Goal: Task Accomplishment & Management: Complete application form

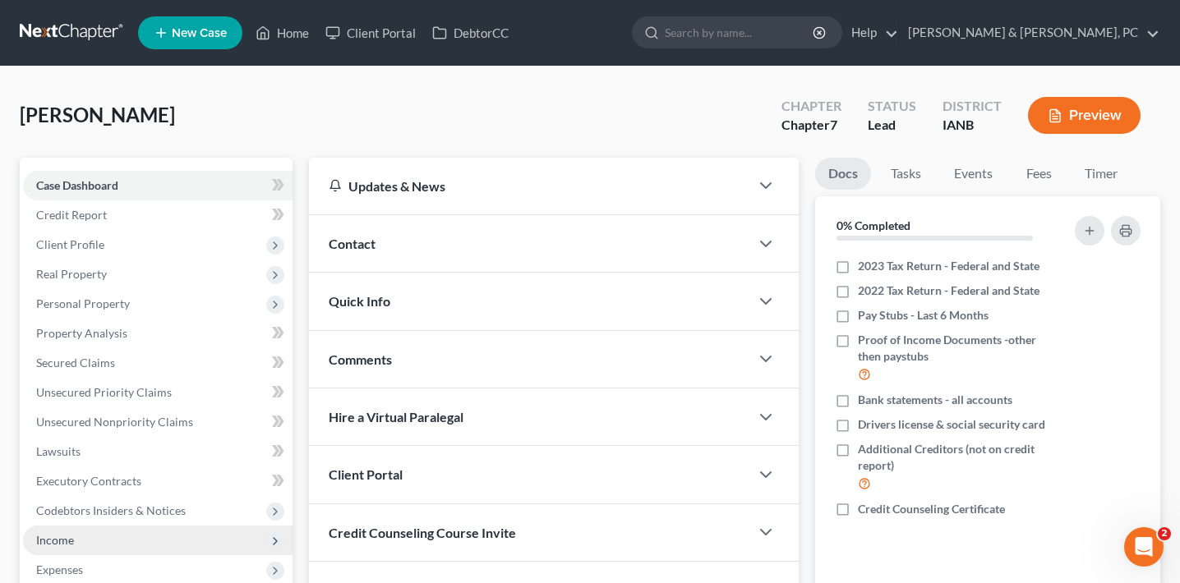
click at [116, 530] on span "Income" at bounding box center [157, 541] width 269 height 30
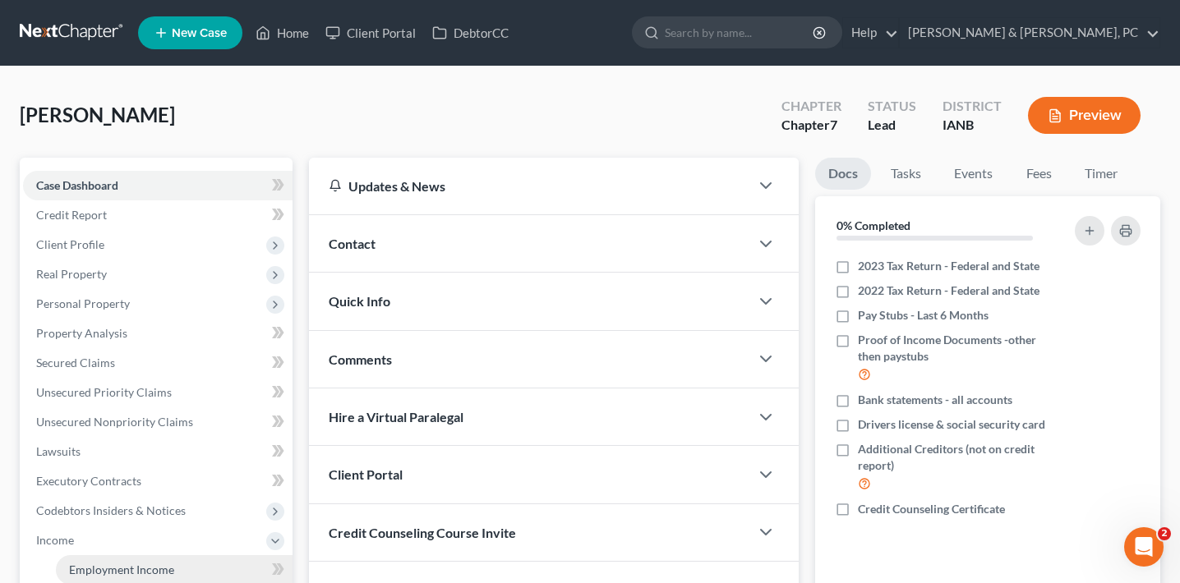
click at [154, 563] on span "Employment Income" at bounding box center [121, 570] width 105 height 14
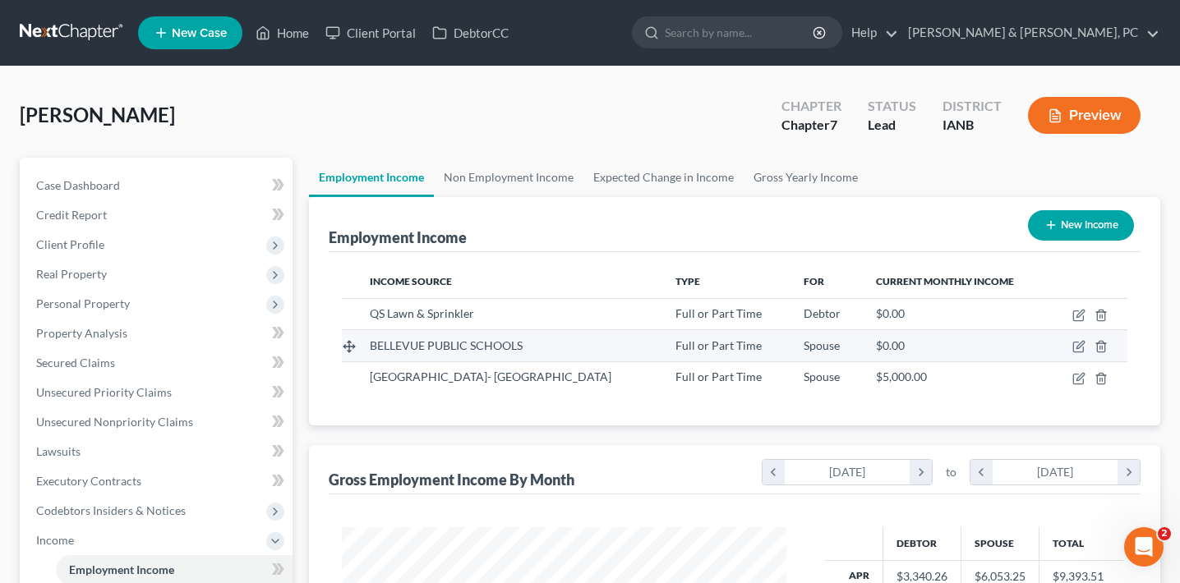
scroll to position [294, 477]
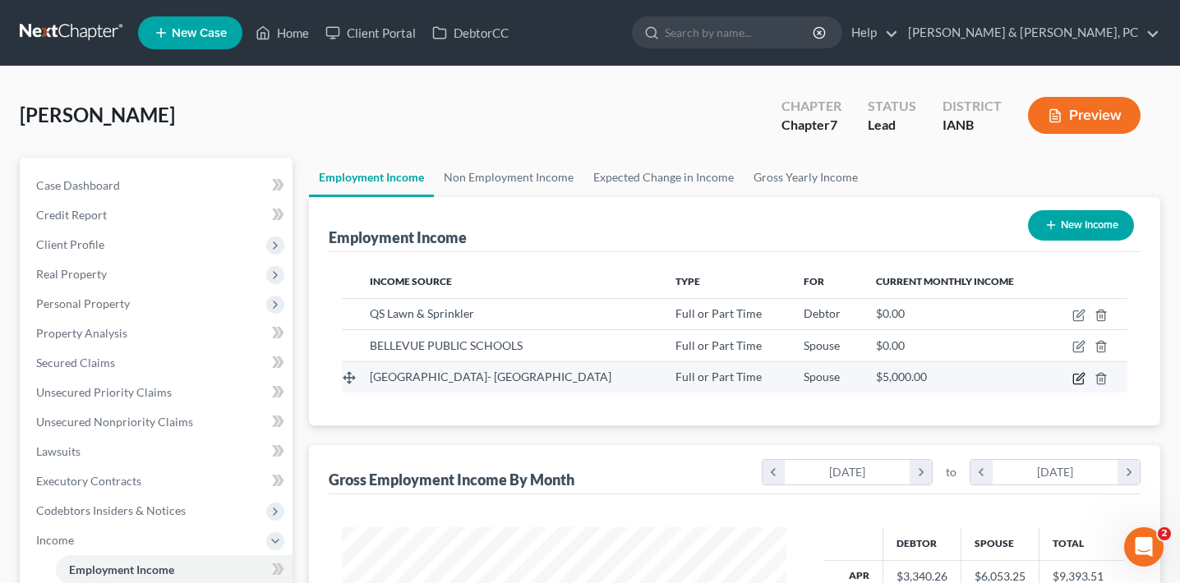
click at [1081, 377] on icon "button" at bounding box center [1079, 376] width 7 height 7
select select "0"
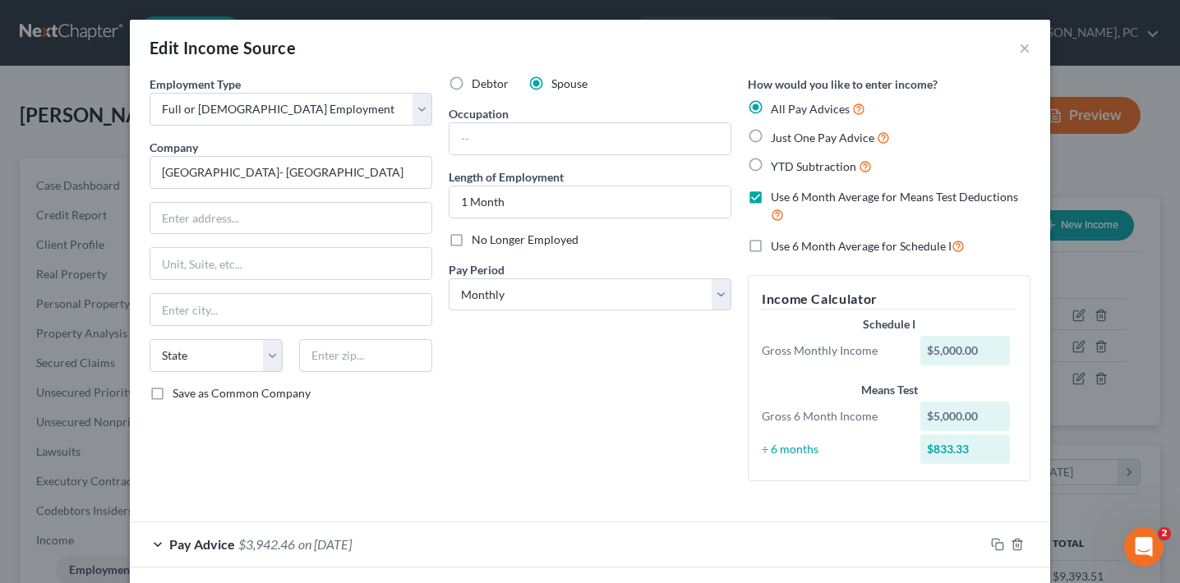
scroll to position [1, 0]
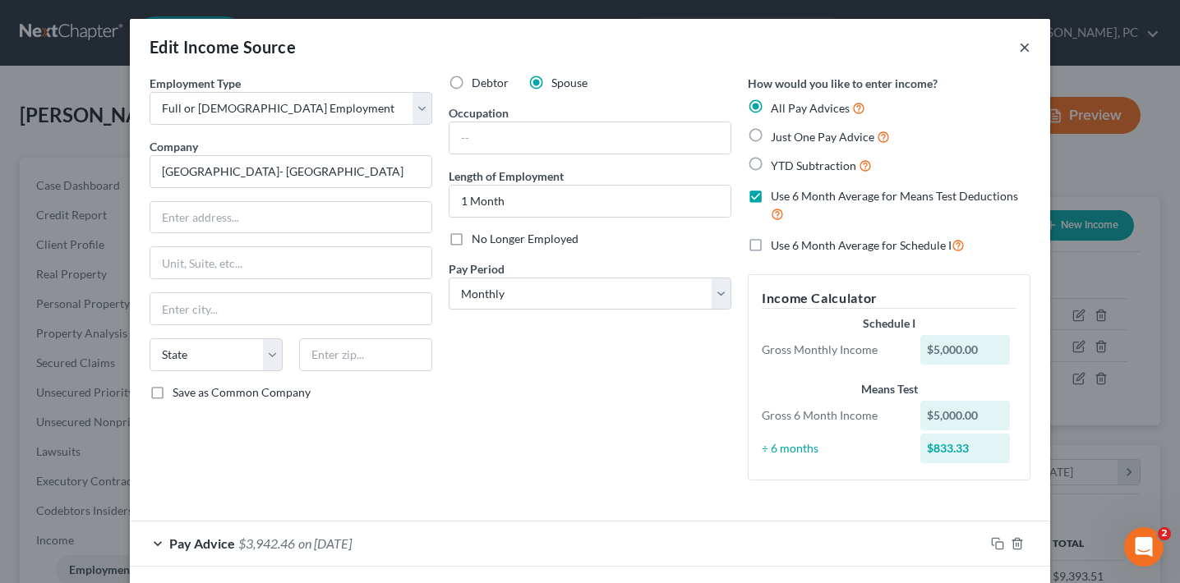
click at [1020, 47] on button "×" at bounding box center [1025, 47] width 12 height 20
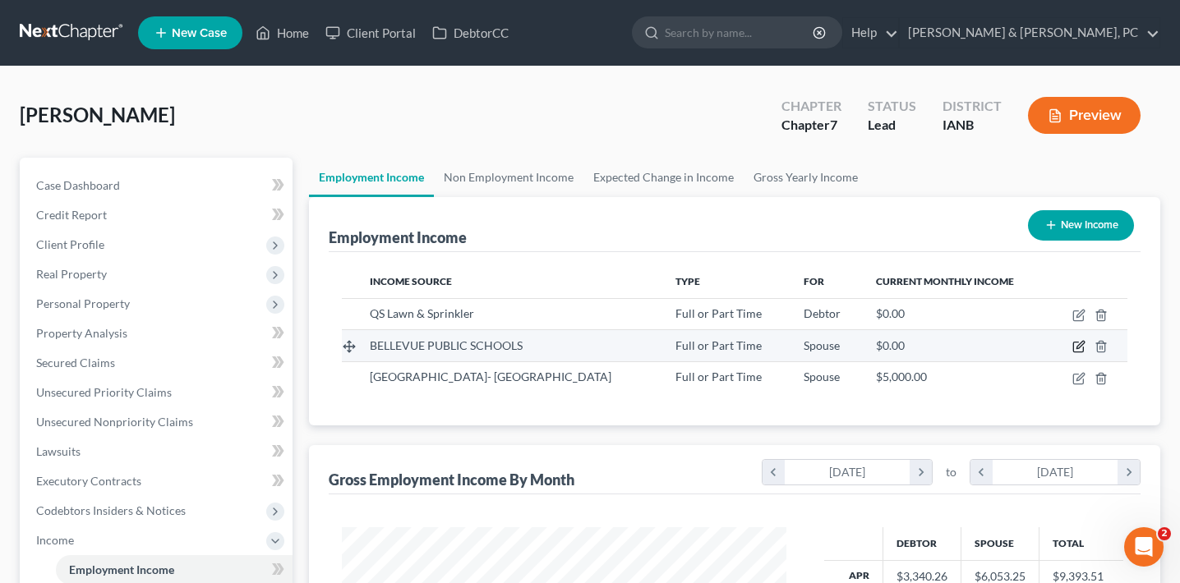
click at [1080, 343] on icon "button" at bounding box center [1078, 346] width 13 height 13
select select "0"
select select "30"
select select "0"
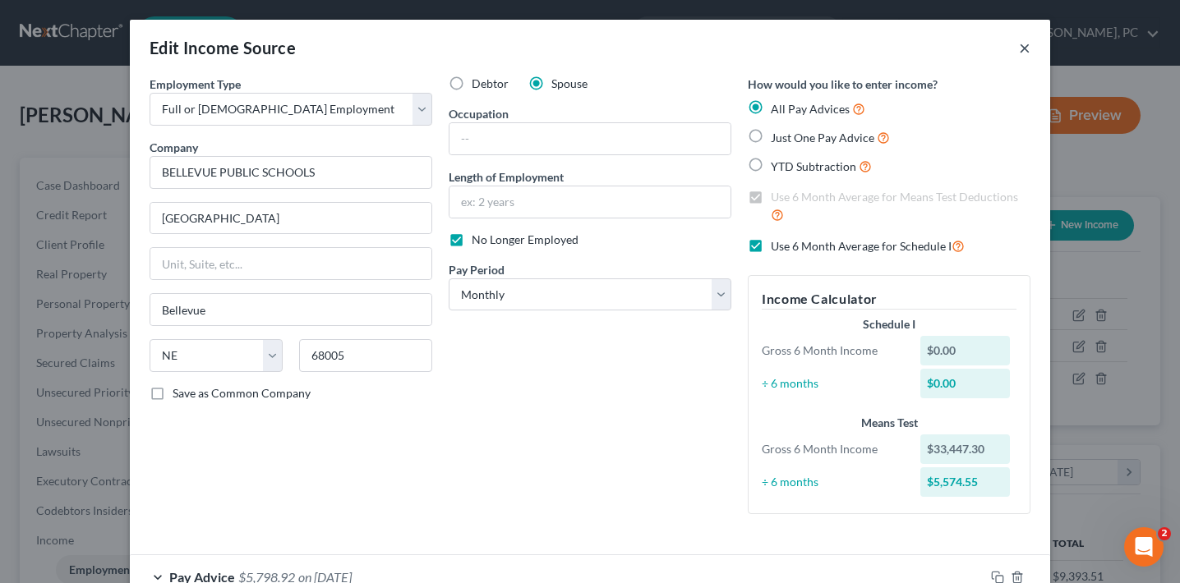
click at [1021, 47] on button "×" at bounding box center [1025, 48] width 12 height 20
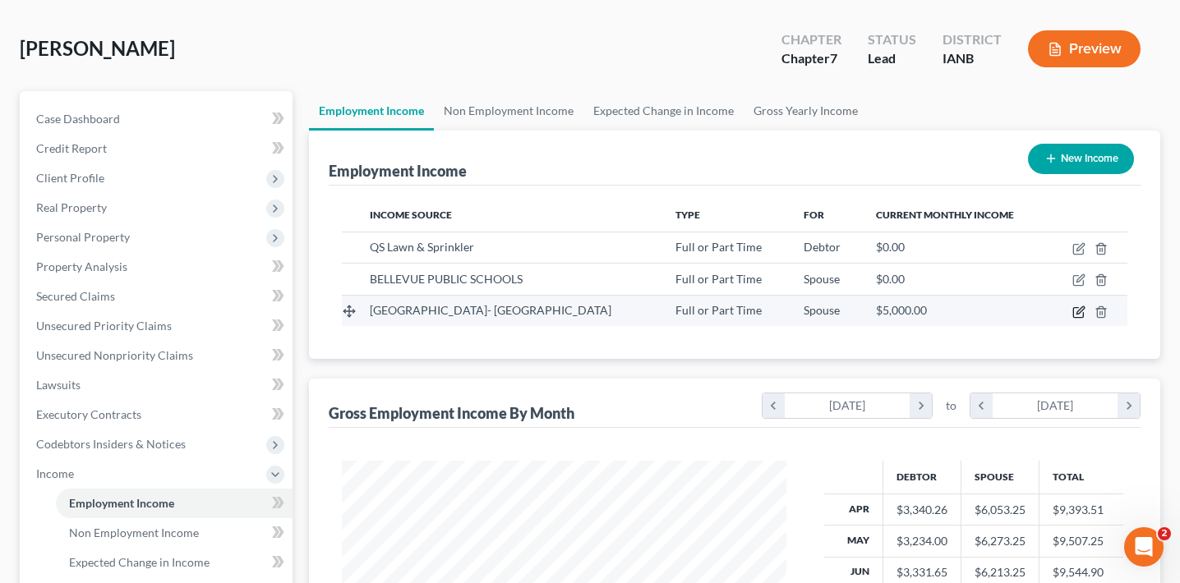
scroll to position [61, 0]
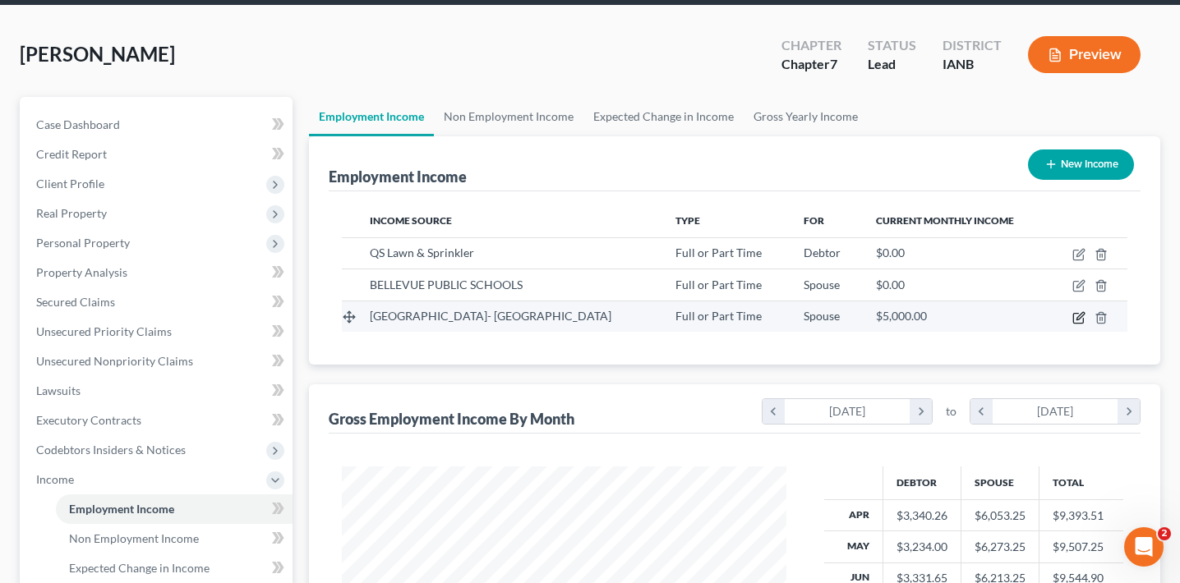
click at [1080, 319] on icon "button" at bounding box center [1078, 317] width 13 height 13
select select "0"
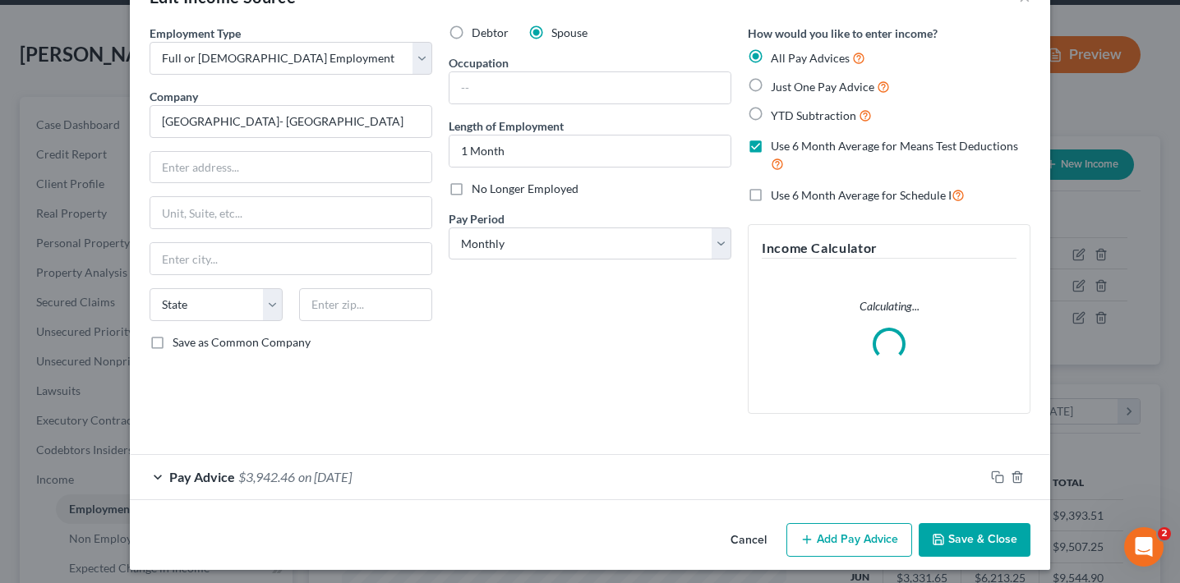
scroll to position [56, 0]
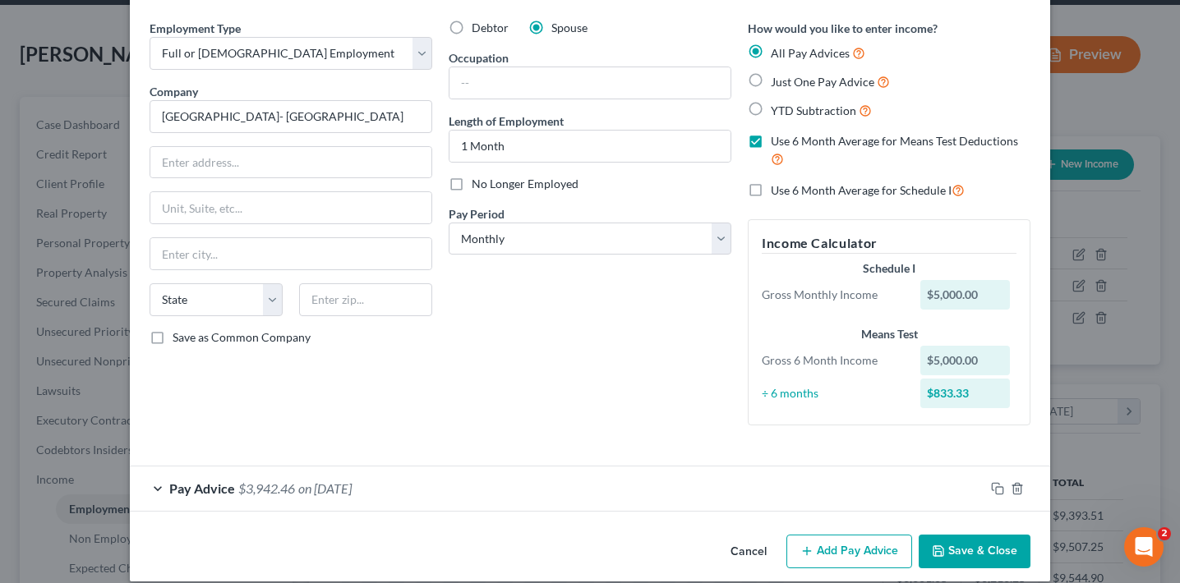
click at [1098, 123] on div "Edit Income Source × Employment Type * Select Full or [DEMOGRAPHIC_DATA] Employ…" at bounding box center [590, 291] width 1180 height 583
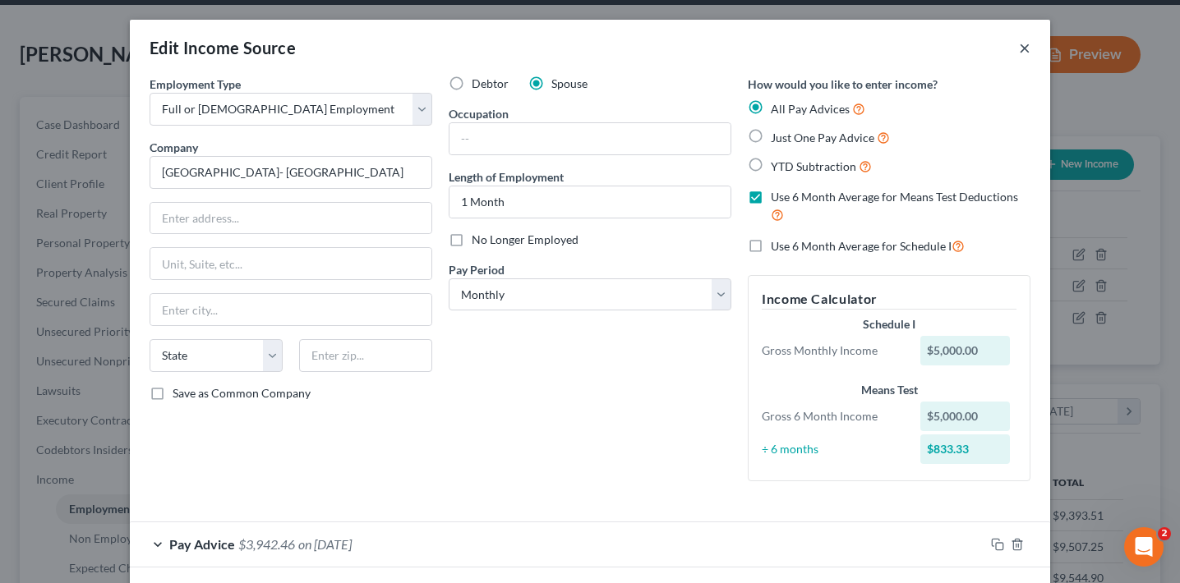
click at [1024, 46] on button "×" at bounding box center [1025, 48] width 12 height 20
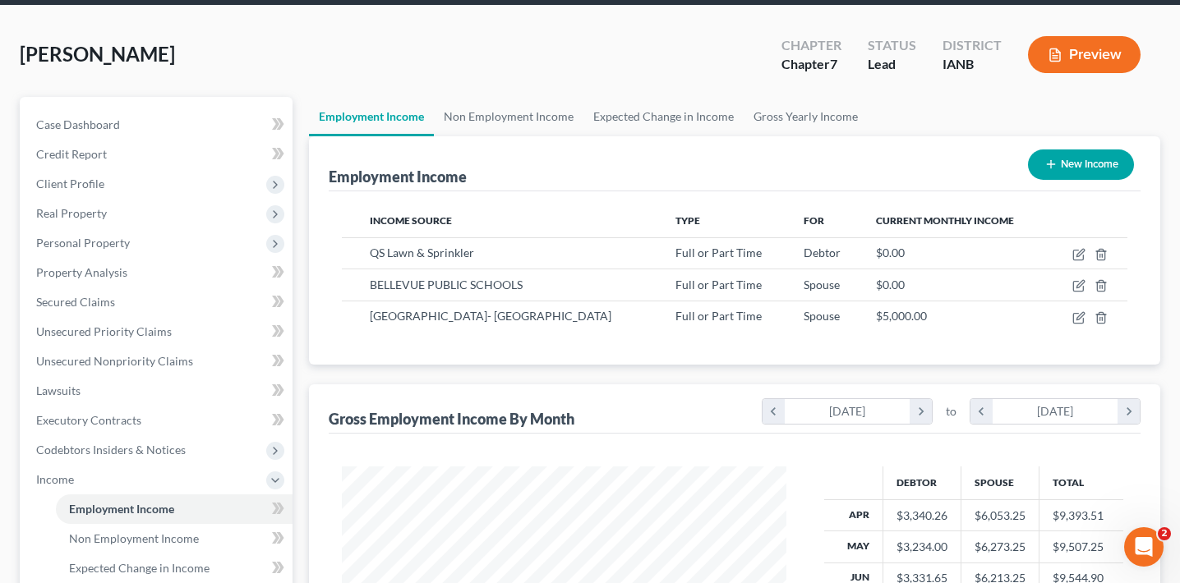
click at [1074, 41] on button "Preview" at bounding box center [1084, 54] width 113 height 37
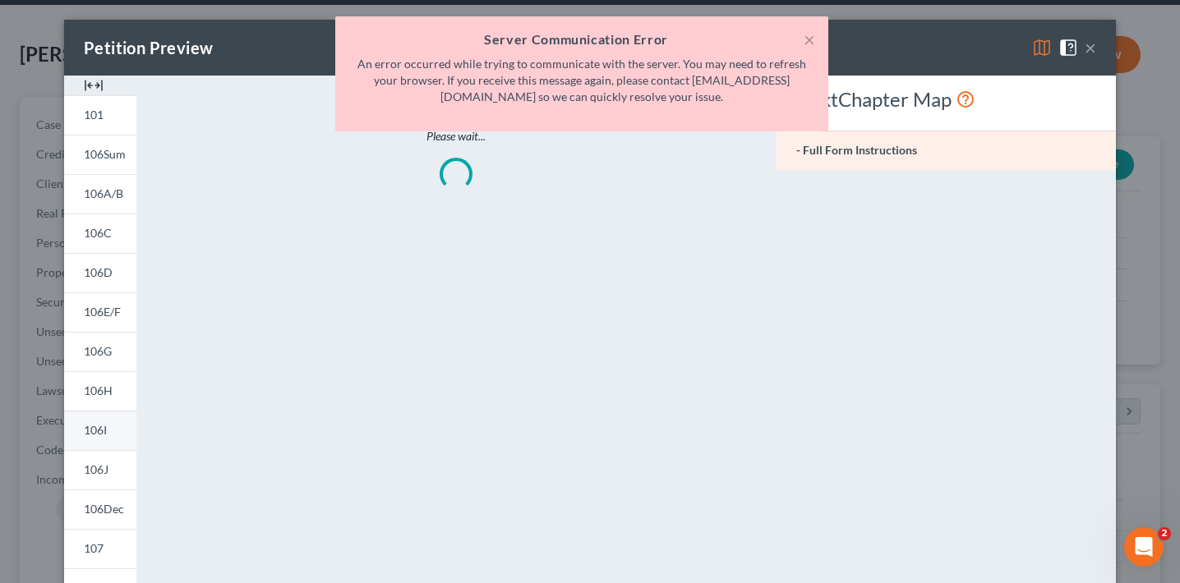
click at [111, 431] on link "106I" at bounding box center [100, 430] width 72 height 39
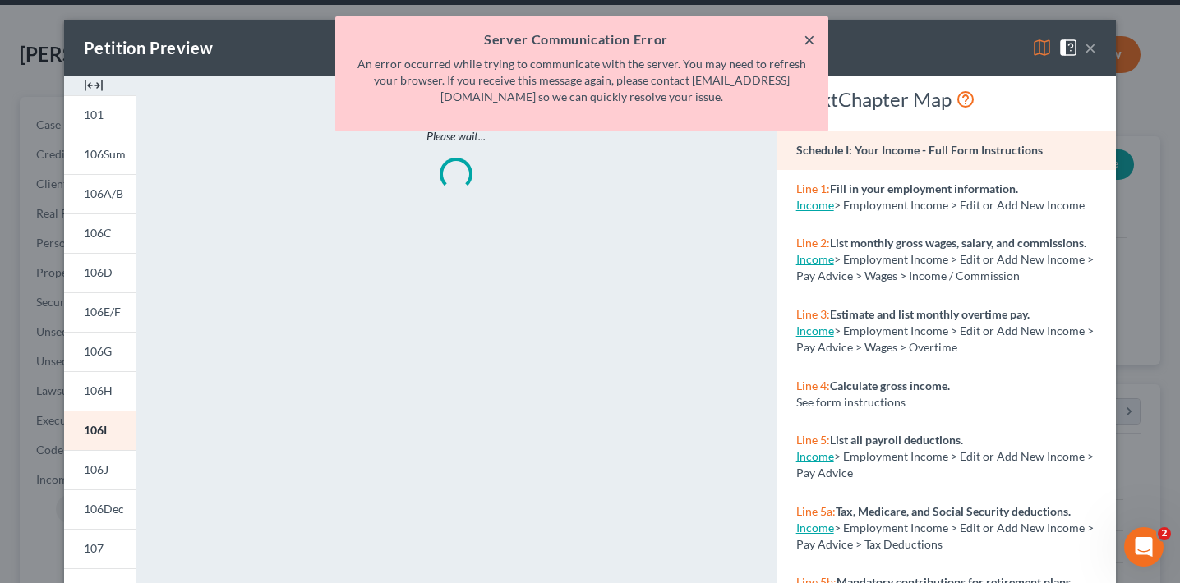
click at [810, 41] on button "×" at bounding box center [809, 40] width 12 height 20
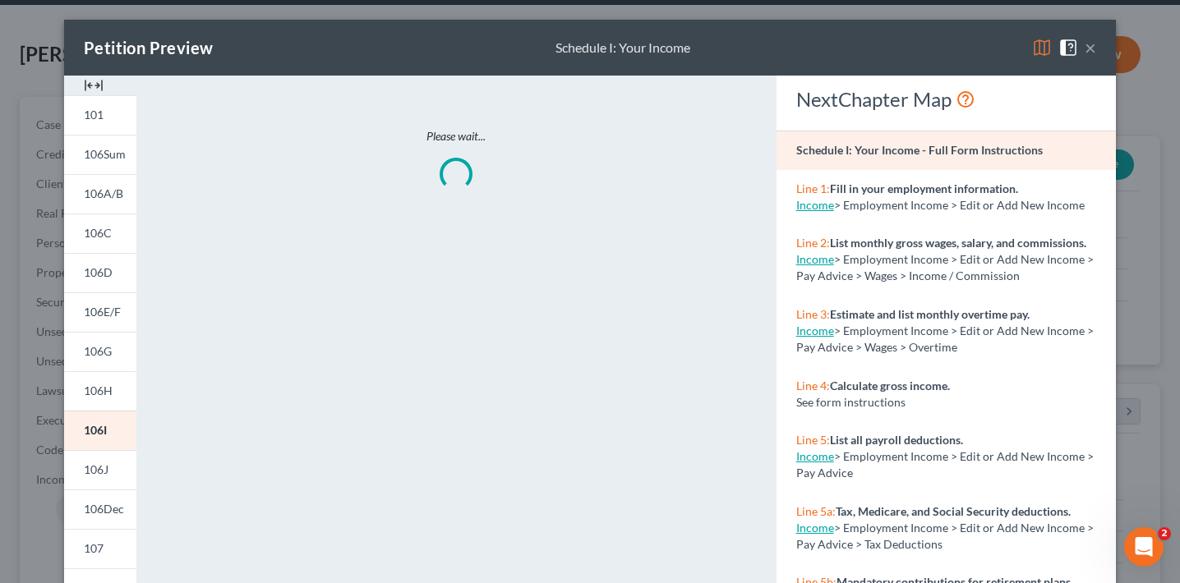
click at [42, 396] on div "Petition Preview Schedule I: Your Income × 101 106Sum 106A/B 106C 106D 106E/F 1…" at bounding box center [590, 291] width 1180 height 583
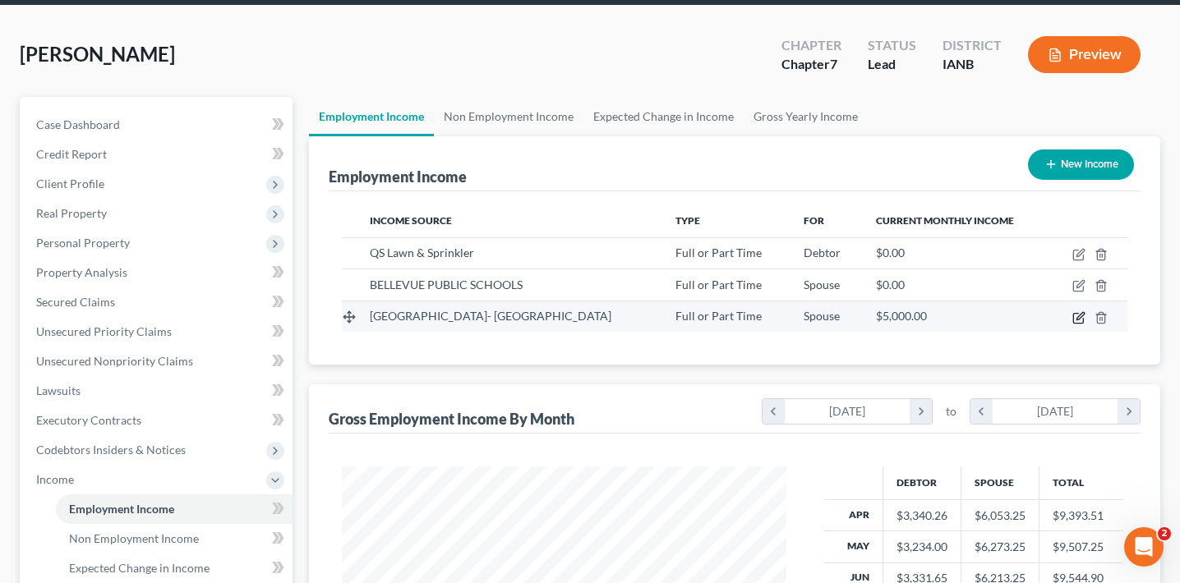
click at [1079, 319] on icon "button" at bounding box center [1078, 317] width 13 height 13
select select "0"
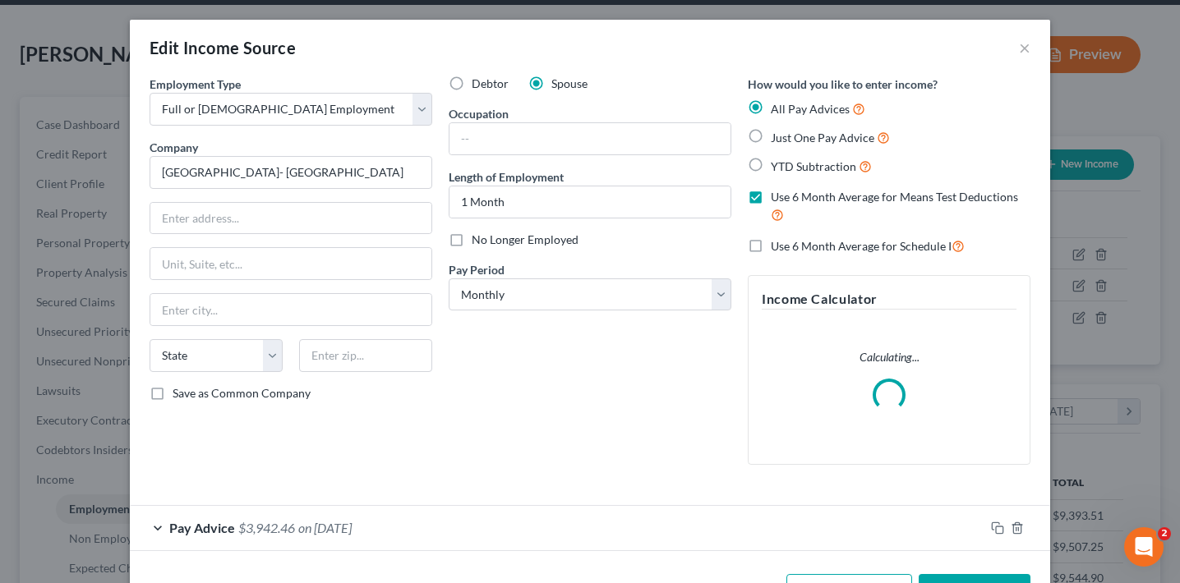
scroll to position [58, 0]
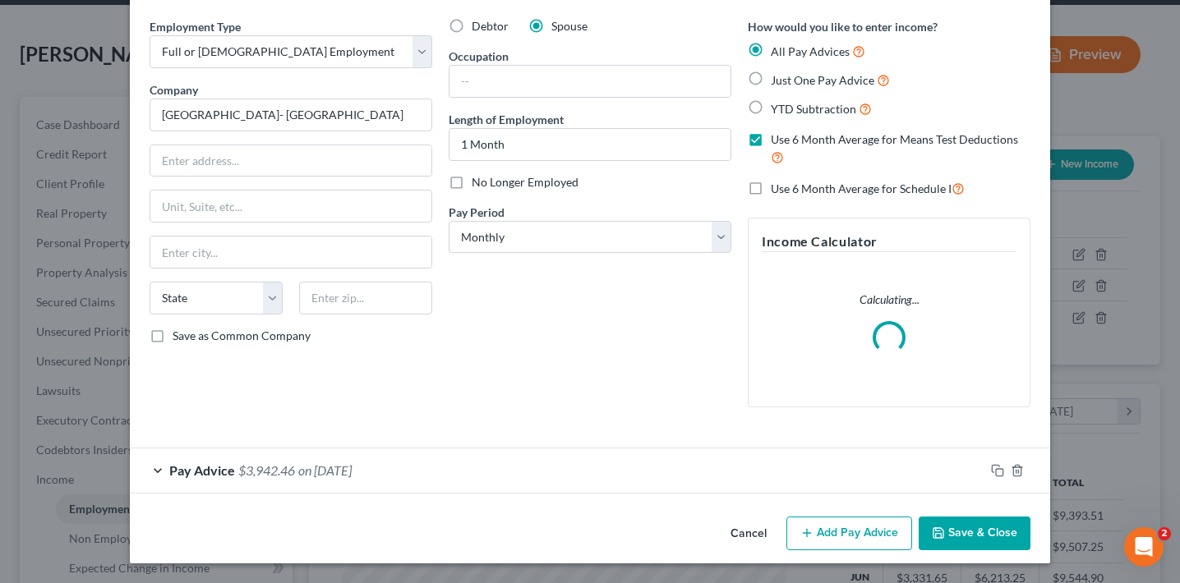
click at [500, 467] on div "Pay Advice $3,942.46 on [DATE]" at bounding box center [557, 471] width 854 height 44
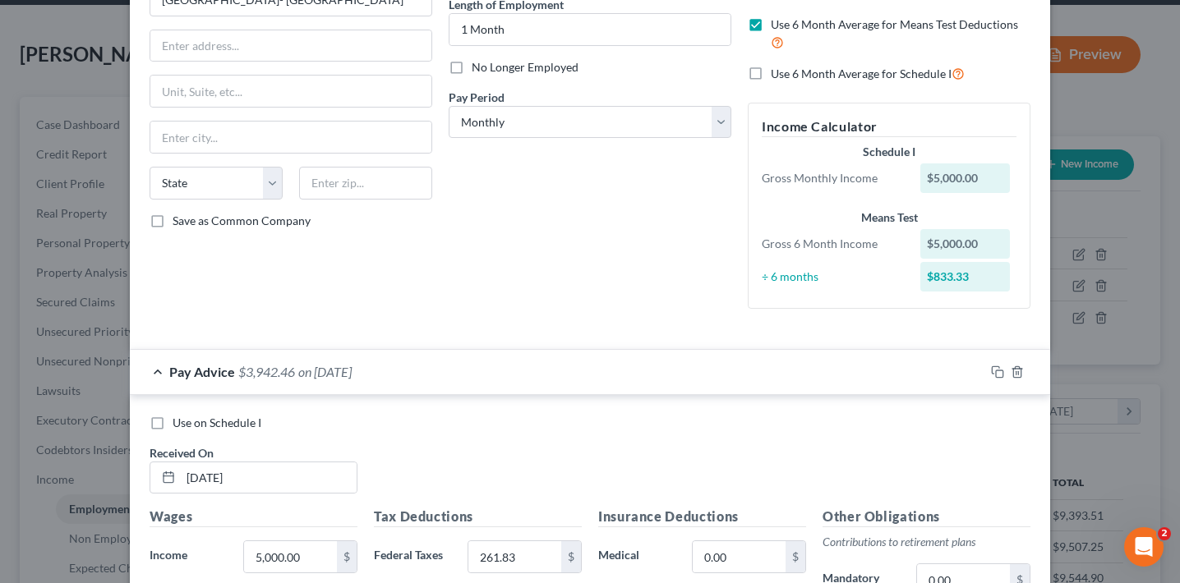
scroll to position [193, 0]
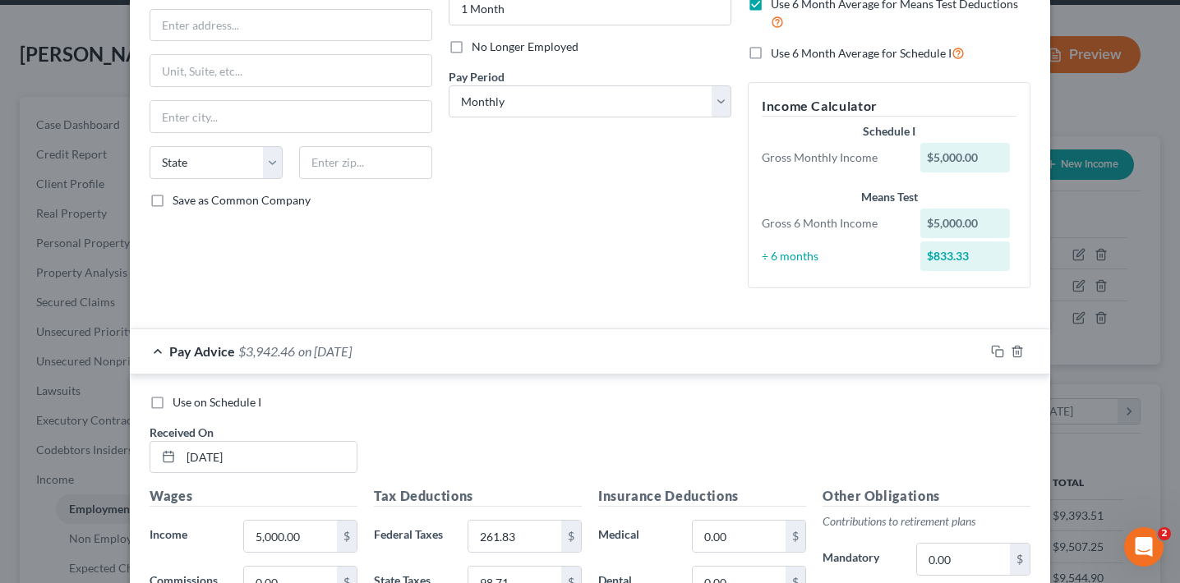
click at [173, 403] on label "Use on Schedule I" at bounding box center [217, 402] width 89 height 16
click at [179, 403] on input "Use on Schedule I" at bounding box center [184, 399] width 11 height 11
checkbox input "true"
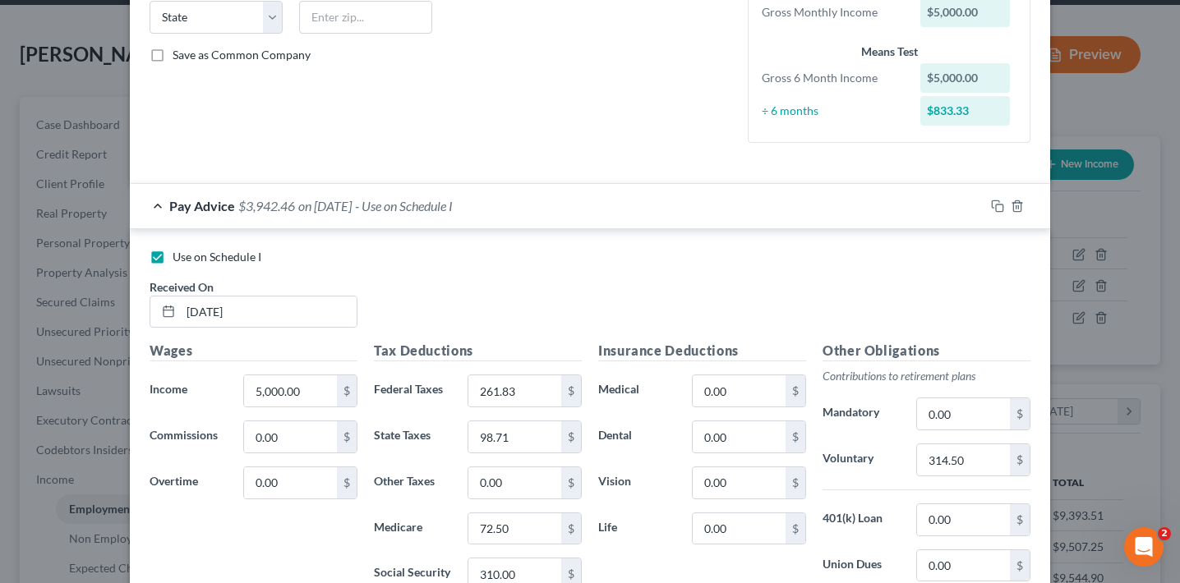
scroll to position [569, 0]
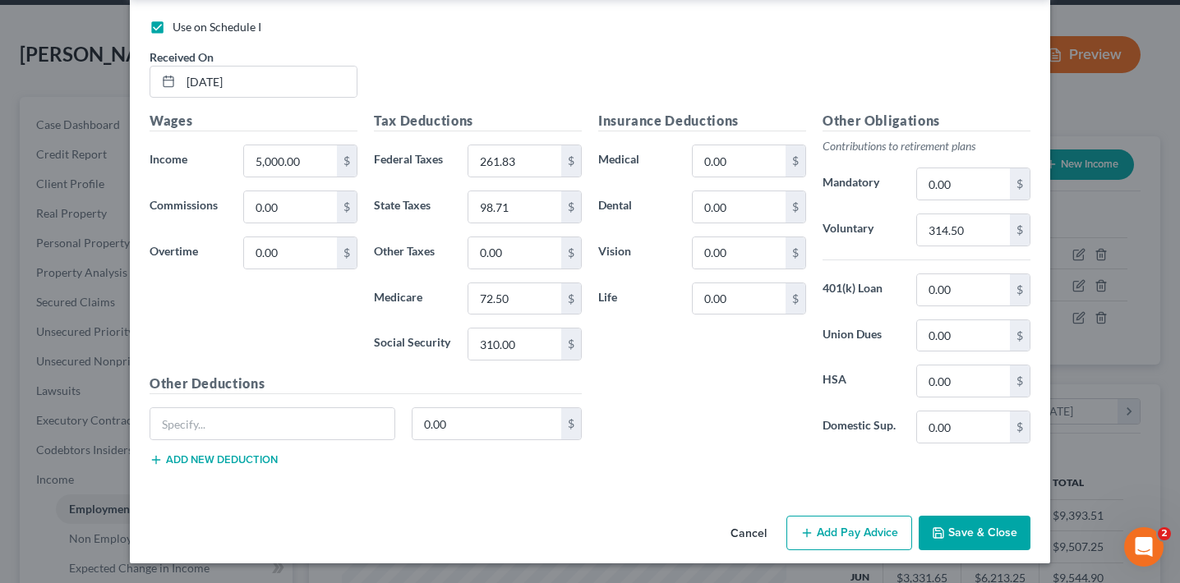
click at [1003, 527] on button "Save & Close" at bounding box center [975, 533] width 112 height 35
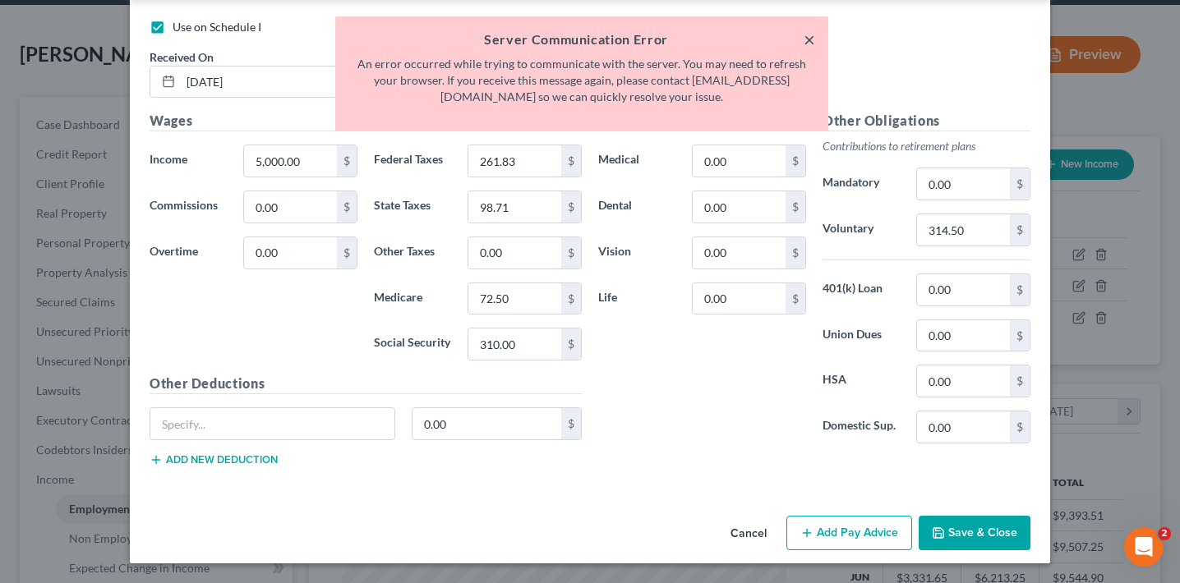
click at [812, 31] on button "×" at bounding box center [809, 40] width 12 height 20
